Goal: Transaction & Acquisition: Book appointment/travel/reservation

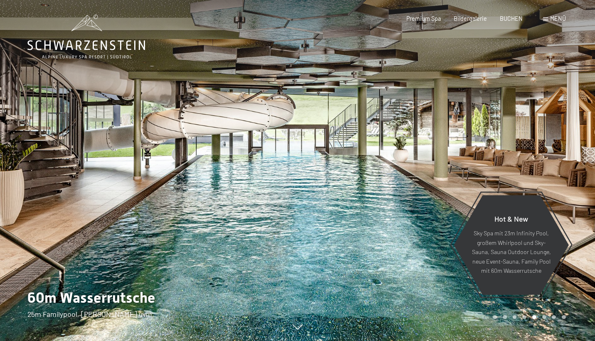
click at [516, 22] on div "Premium Spa Bildergalerie BUCHEN" at bounding box center [458, 19] width 155 height 8
click at [515, 20] on span "BUCHEN" at bounding box center [511, 17] width 23 height 7
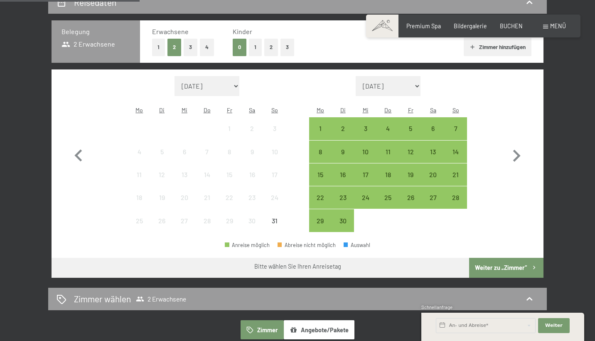
select select "[DATE]"
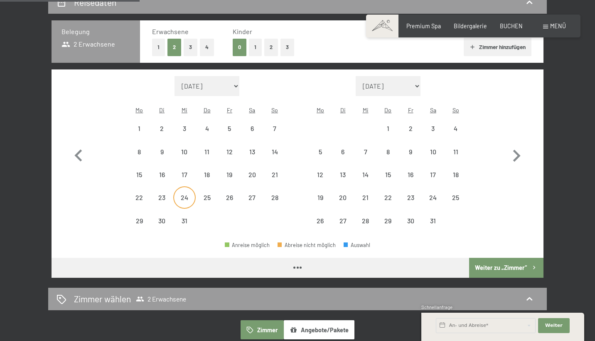
select select "[DATE]"
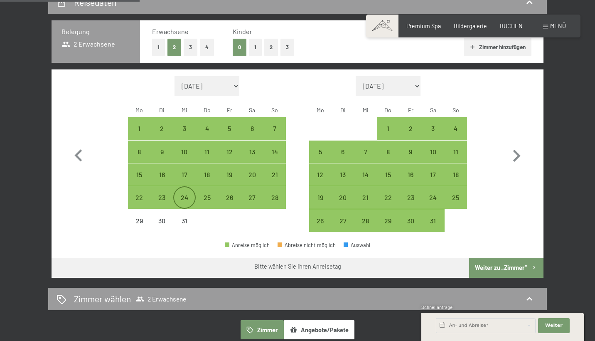
click at [178, 194] on div "24" at bounding box center [184, 204] width 21 height 21
select select "[DATE]"
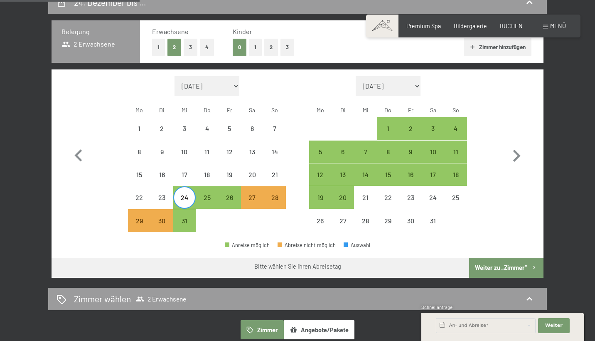
click at [183, 86] on div "Monat/Jahr [DATE] [DATE] Oktober 2025 [DATE] Dezember 2025 Januar 2026 Februar …" at bounding box center [207, 154] width 158 height 156
select select "[DATE]"
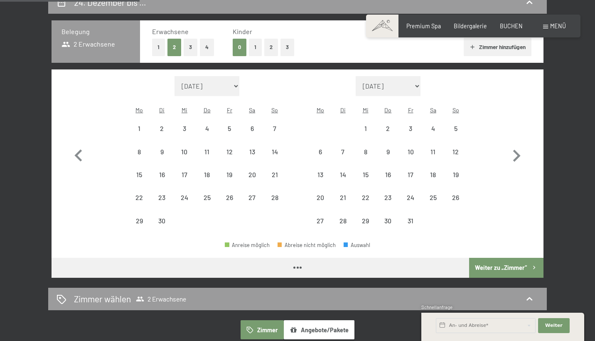
select select "[DATE]"
click at [517, 150] on icon "button" at bounding box center [517, 156] width 24 height 24
select select "[DATE]"
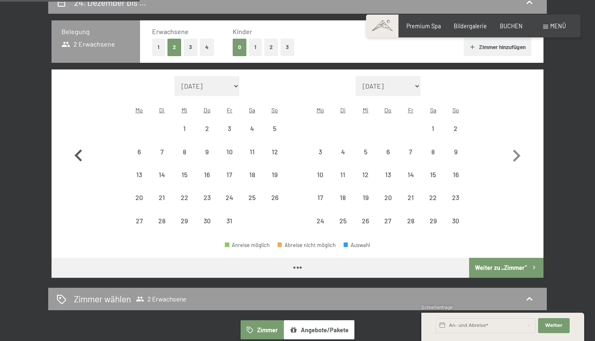
select select "[DATE]"
click at [79, 147] on icon "button" at bounding box center [79, 156] width 24 height 24
select select "[DATE]"
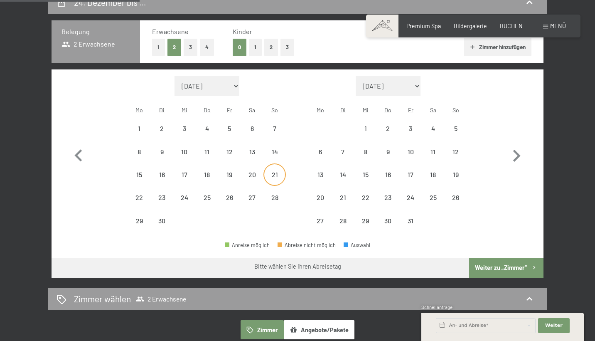
click at [265, 171] on div "21" at bounding box center [274, 181] width 21 height 21
select select "[DATE]"
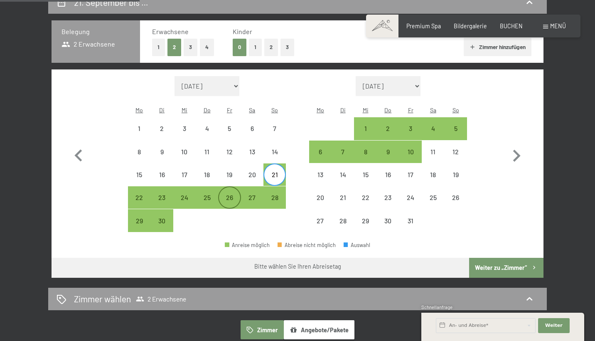
click at [232, 194] on div "26" at bounding box center [229, 204] width 21 height 21
select select "[DATE]"
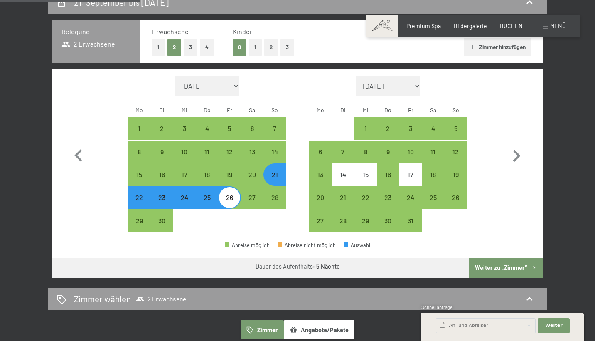
click at [490, 259] on button "Weiter zu „Zimmer“" at bounding box center [506, 268] width 74 height 20
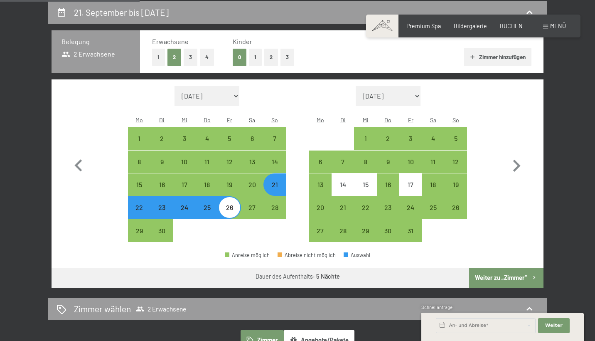
select select "[DATE]"
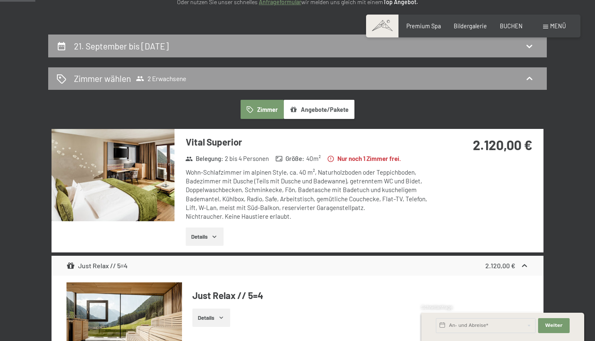
scroll to position [111, 0]
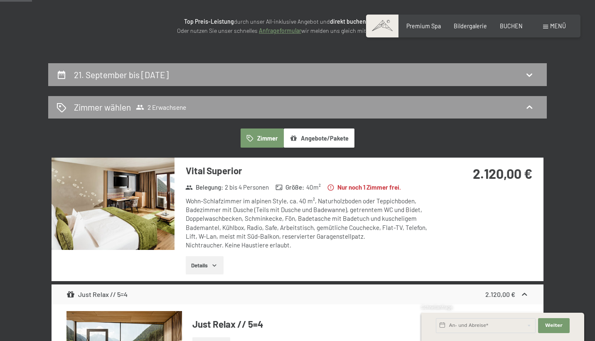
click at [315, 82] on div "21. September bis [DATE]" at bounding box center [297, 74] width 499 height 23
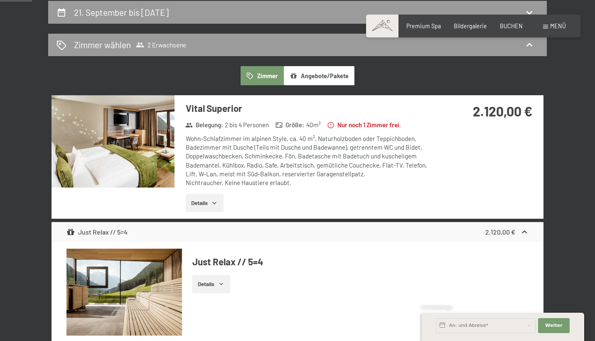
select select "[DATE]"
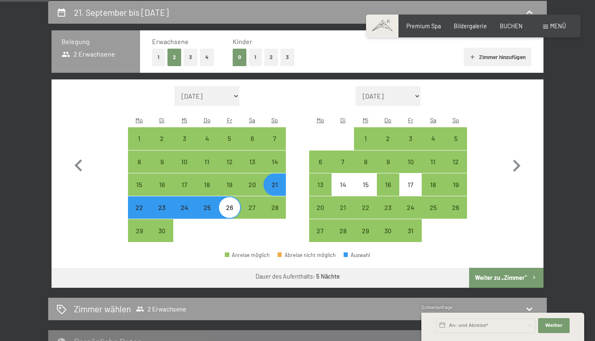
click at [163, 57] on button "1" at bounding box center [158, 57] width 13 height 17
select select "[DATE]"
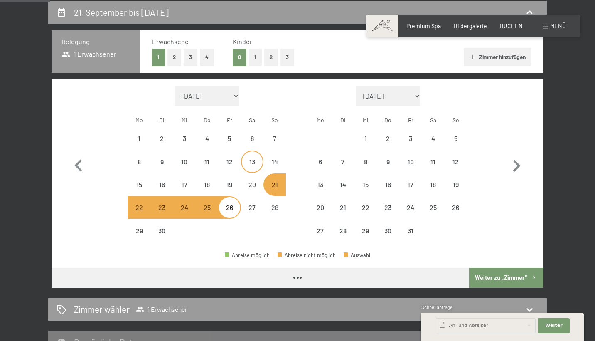
select select "[DATE]"
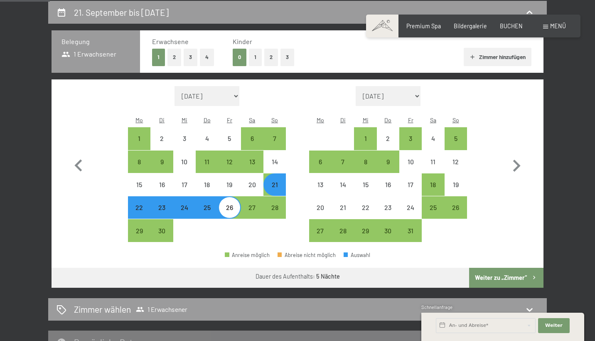
click at [486, 268] on button "Weiter zu „Zimmer“" at bounding box center [506, 278] width 74 height 20
select select "[DATE]"
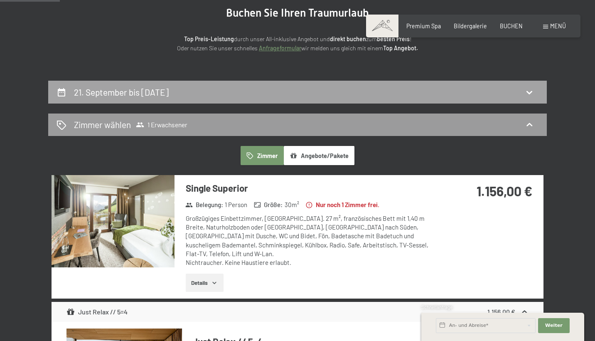
click at [277, 84] on div "21. September bis [DATE]" at bounding box center [297, 92] width 499 height 23
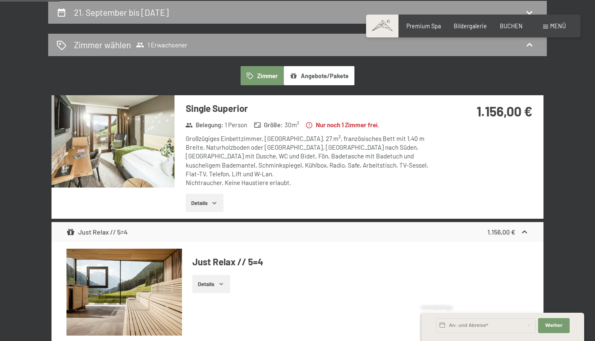
select select "[DATE]"
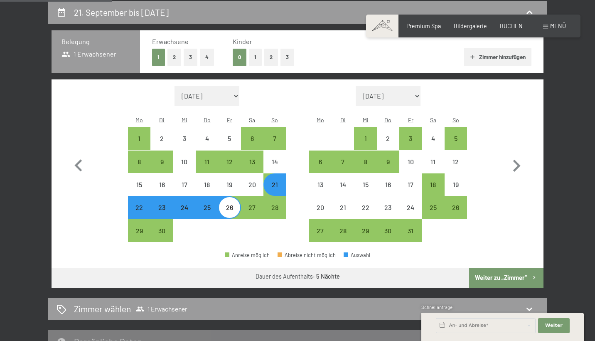
click at [193, 56] on button "3" at bounding box center [191, 57] width 14 height 17
select select "[DATE]"
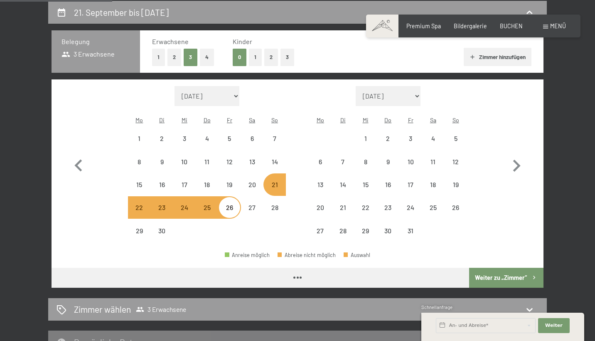
select select "[DATE]"
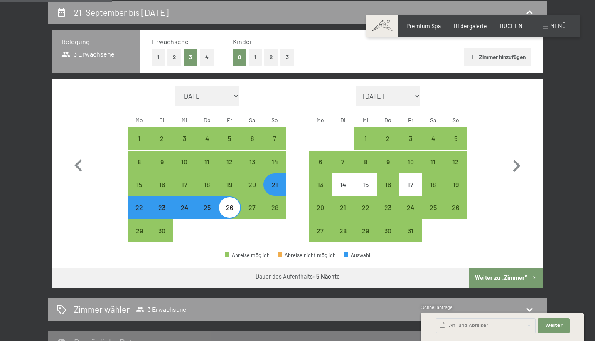
click at [495, 268] on button "Weiter zu „Zimmer“" at bounding box center [506, 278] width 74 height 20
select select "[DATE]"
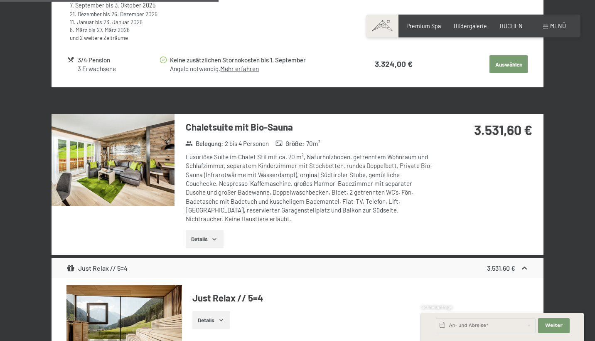
scroll to position [902, 0]
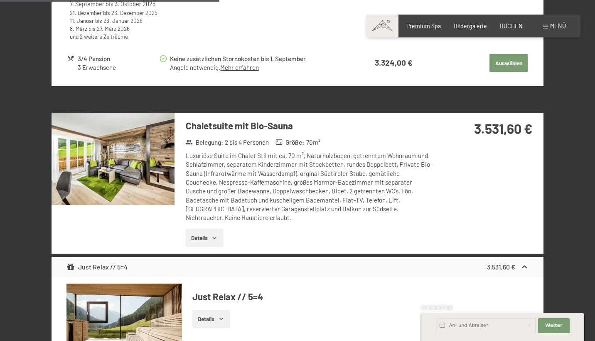
click at [124, 127] on img at bounding box center [113, 159] width 123 height 92
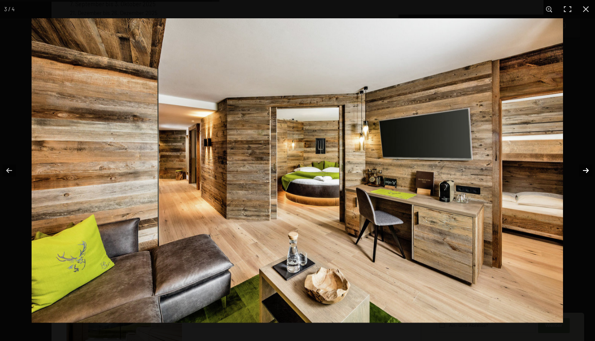
click at [573, 188] on button "button" at bounding box center [580, 171] width 29 height 42
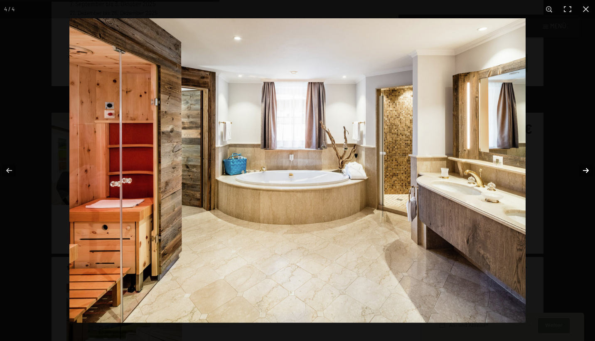
click at [573, 187] on button "button" at bounding box center [580, 171] width 29 height 42
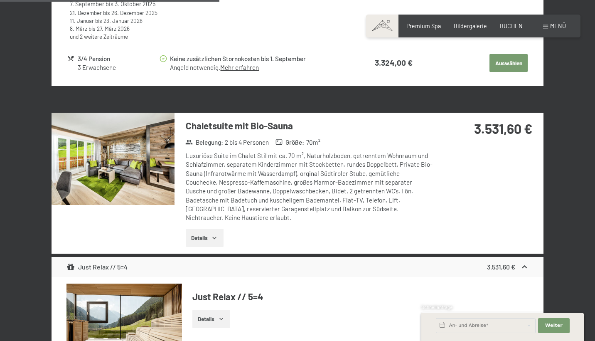
click at [0, 0] on button "button" at bounding box center [0, 0] width 0 height 0
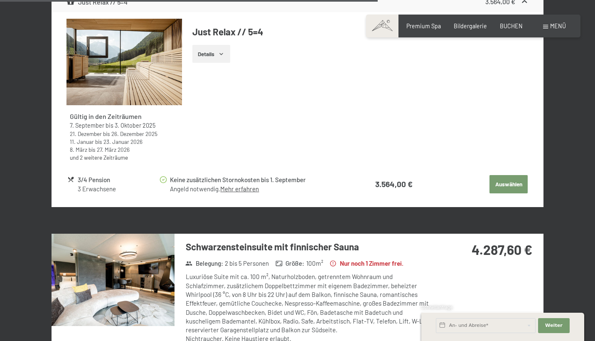
scroll to position [1556, 0]
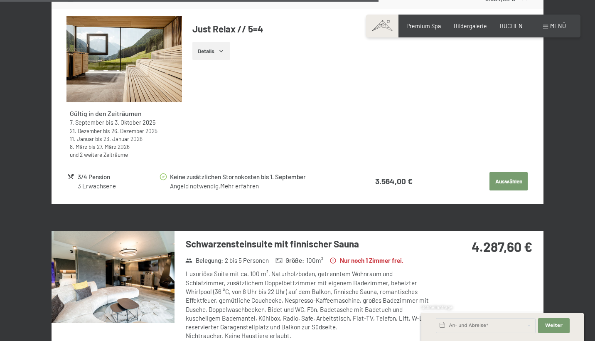
click at [166, 263] on img at bounding box center [113, 277] width 123 height 92
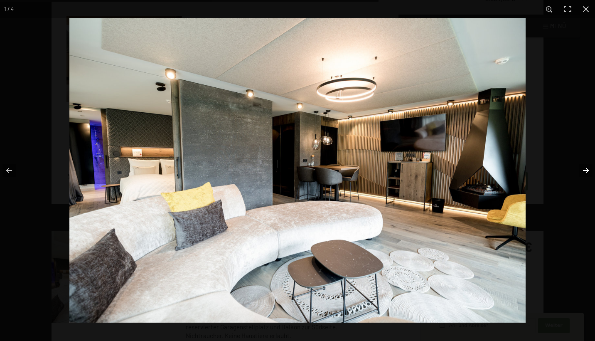
click at [582, 170] on button "button" at bounding box center [580, 171] width 29 height 42
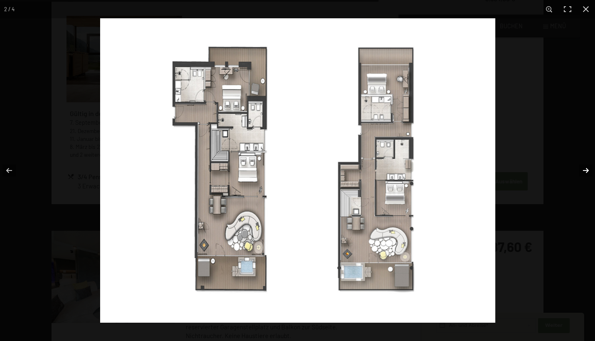
click at [582, 170] on button "button" at bounding box center [580, 171] width 29 height 42
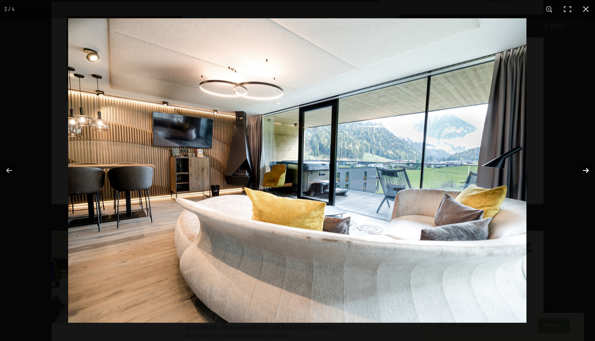
click at [582, 170] on button "button" at bounding box center [580, 171] width 29 height 42
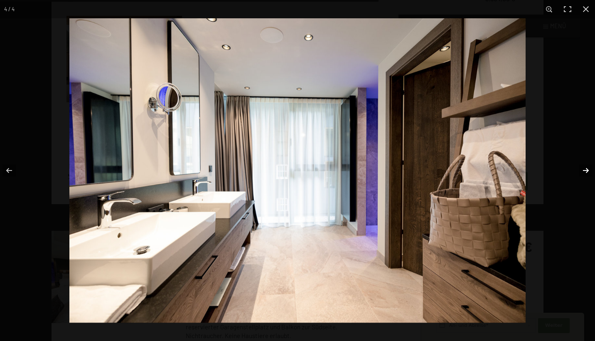
click at [582, 170] on button "button" at bounding box center [580, 171] width 29 height 42
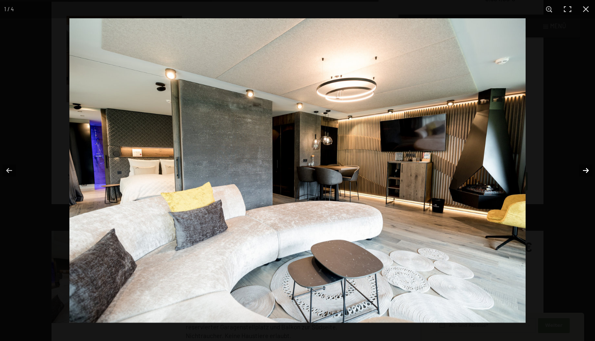
click at [582, 170] on button "button" at bounding box center [580, 171] width 29 height 42
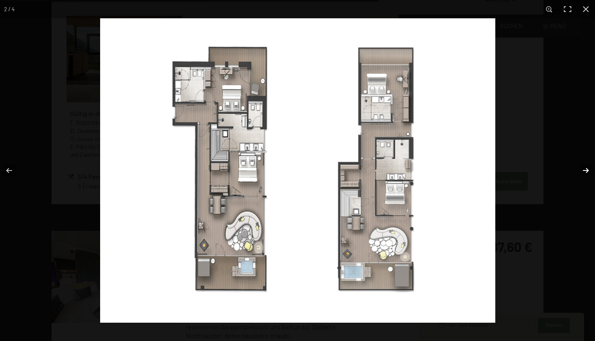
click at [582, 170] on button "button" at bounding box center [580, 171] width 29 height 42
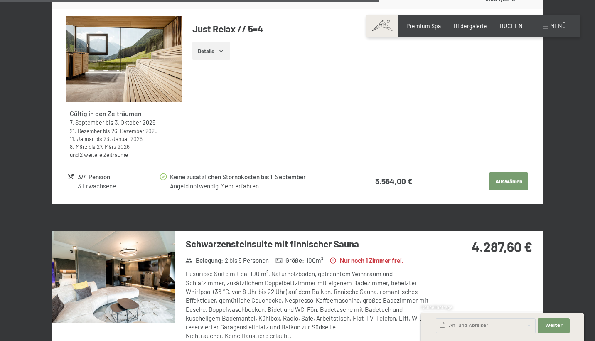
click at [0, 0] on div at bounding box center [0, 0] width 0 height 0
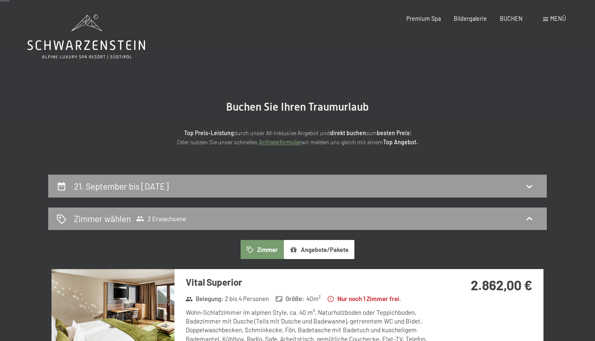
scroll to position [0, 0]
click at [50, 32] on icon at bounding box center [86, 37] width 118 height 44
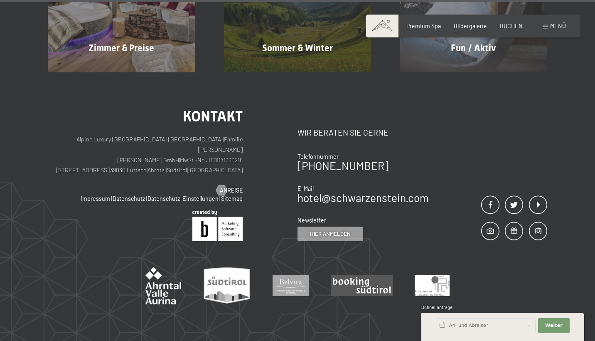
click at [548, 183] on div "Kontakt Alpine Luxury SPA Resort SCHWARZENSTEIN | Familie Zimmerhofer Otmar Zim…" at bounding box center [297, 215] width 595 height 287
click at [544, 222] on span at bounding box center [538, 231] width 18 height 18
